Goal: Task Accomplishment & Management: Use online tool/utility

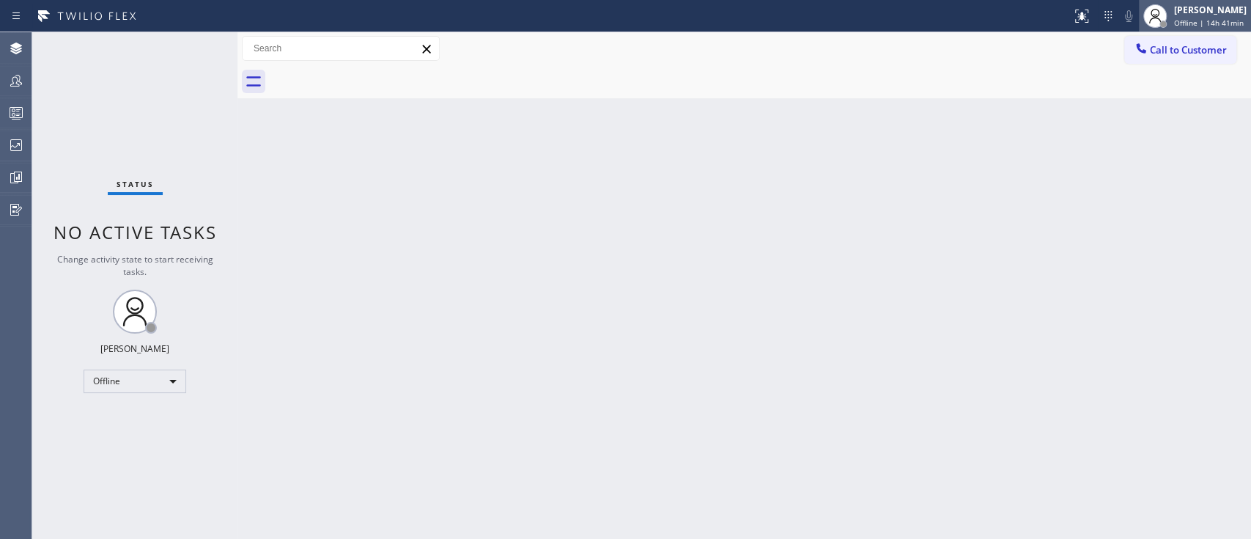
click at [937, 15] on div "[PERSON_NAME]" at bounding box center [1210, 10] width 73 height 12
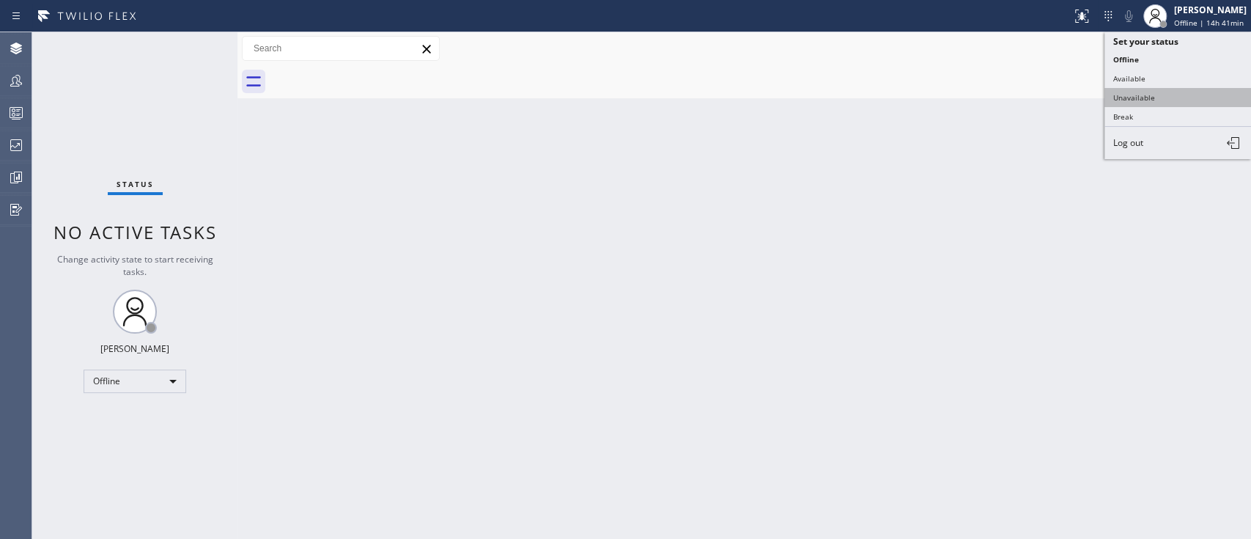
click at [937, 95] on button "Unavailable" at bounding box center [1177, 97] width 147 height 19
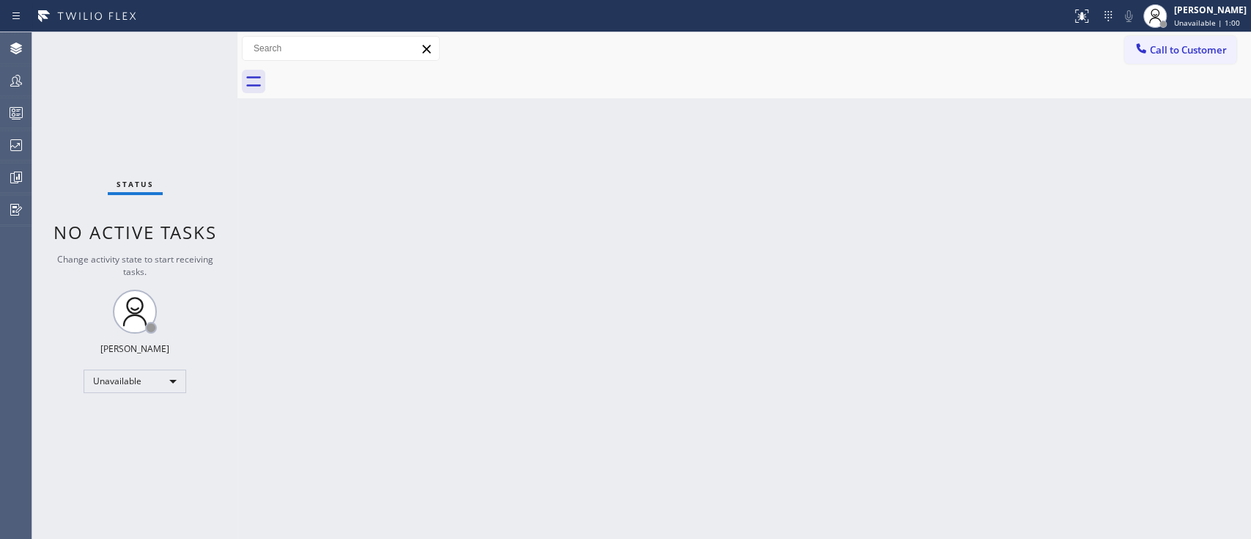
click at [937, 278] on div "Back to Dashboard Change Sender ID Customers Technicians Select a contact Outbo…" at bounding box center [743, 285] width 1013 height 506
click at [937, 403] on div "Back to Dashboard Change Sender ID Customers Technicians Select a contact Outbo…" at bounding box center [743, 285] width 1013 height 506
